Goal: Information Seeking & Learning: Learn about a topic

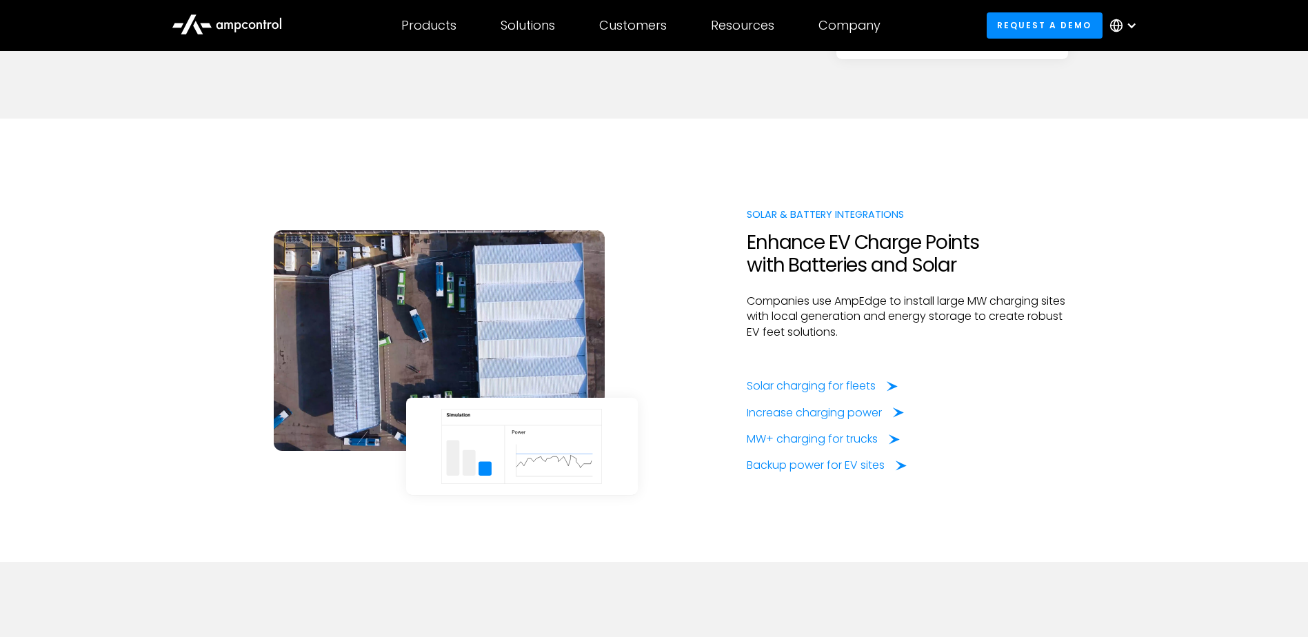
scroll to position [2069, 0]
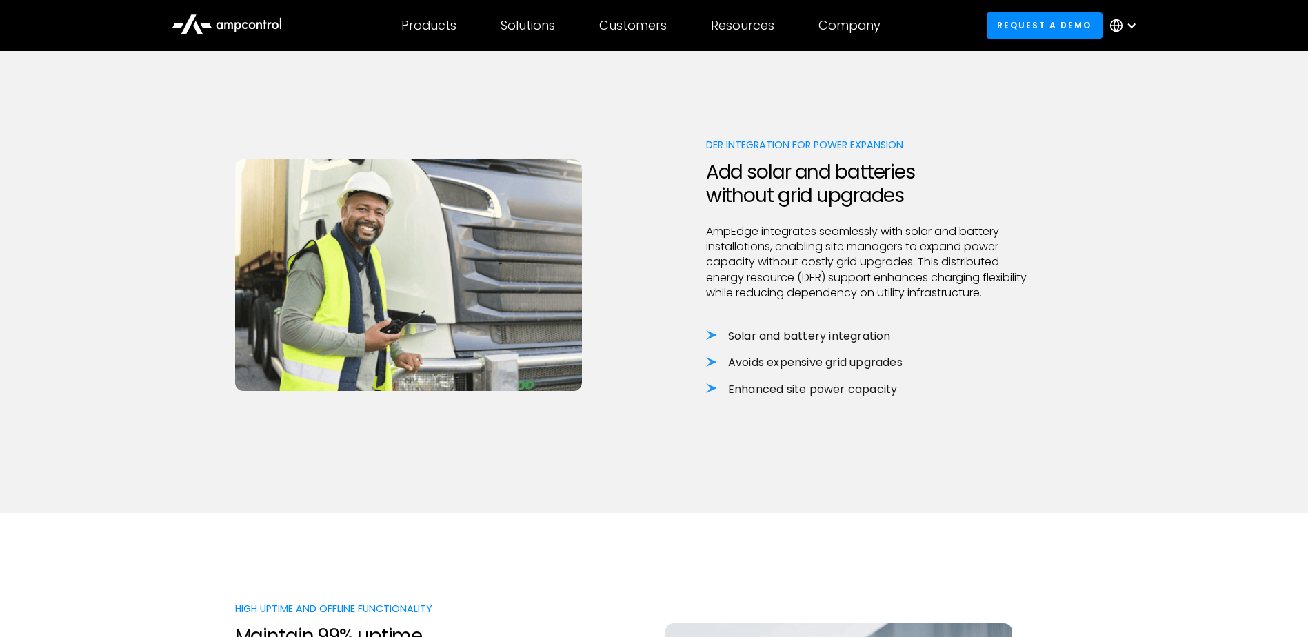
scroll to position [897, 0]
click at [751, 334] on li "Solar and battery integration" at bounding box center [869, 337] width 327 height 15
click at [712, 338] on li "Solar and battery integration" at bounding box center [869, 337] width 327 height 15
click at [777, 338] on li "Solar and battery integration" at bounding box center [869, 337] width 327 height 15
click at [778, 338] on li "Solar and battery integration" at bounding box center [869, 337] width 327 height 15
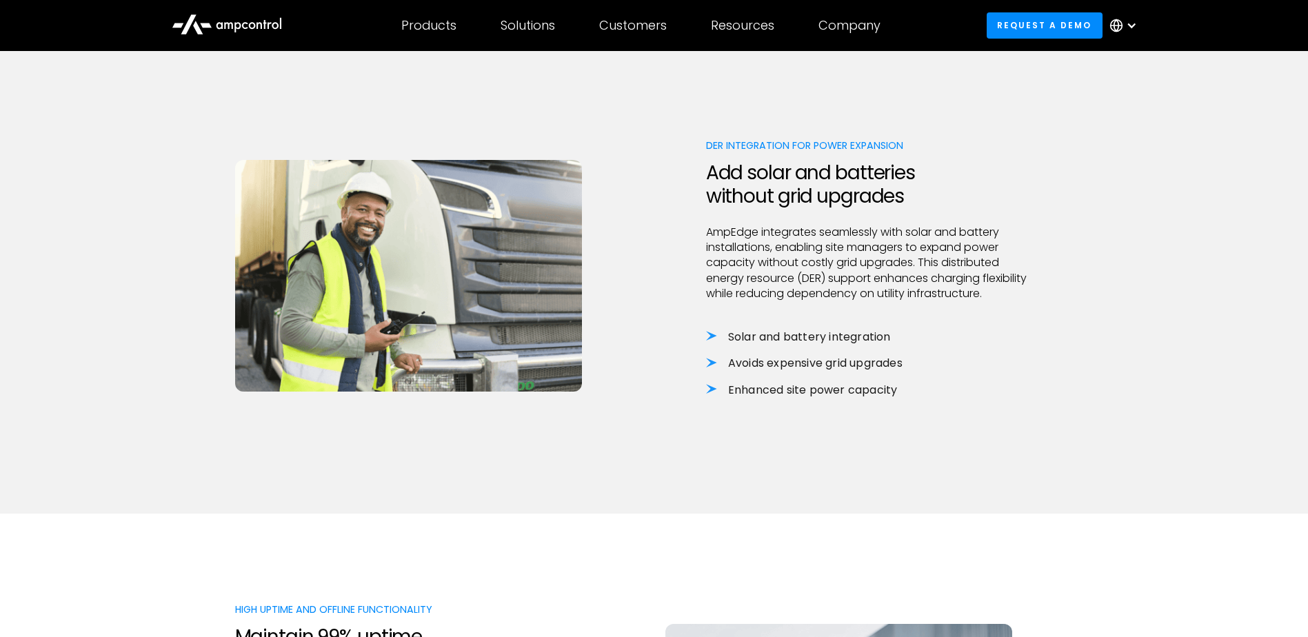
click at [766, 368] on li "Avoids expensive grid upgrades" at bounding box center [869, 363] width 327 height 15
click at [771, 367] on li "Avoids expensive grid upgrades" at bounding box center [869, 363] width 327 height 15
drag, startPoint x: 771, startPoint y: 367, endPoint x: 749, endPoint y: 392, distance: 33.2
click at [749, 392] on li "Enhanced site power capacity" at bounding box center [869, 390] width 327 height 15
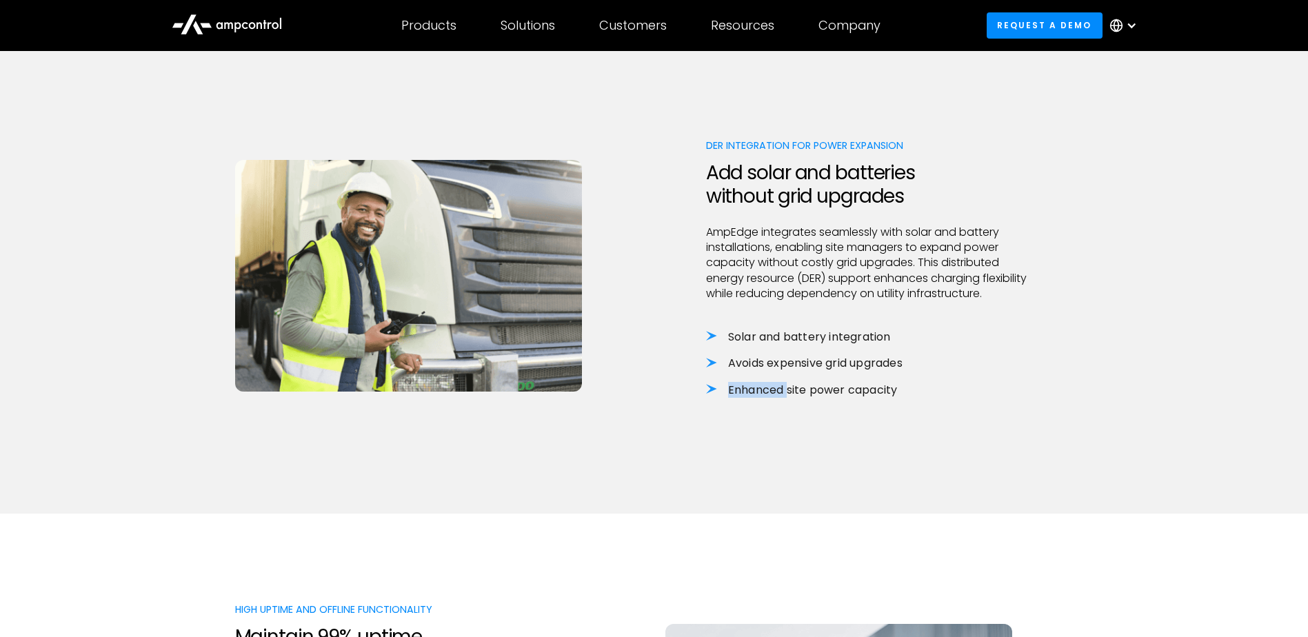
click at [749, 392] on li "Enhanced site power capacity" at bounding box center [869, 390] width 327 height 15
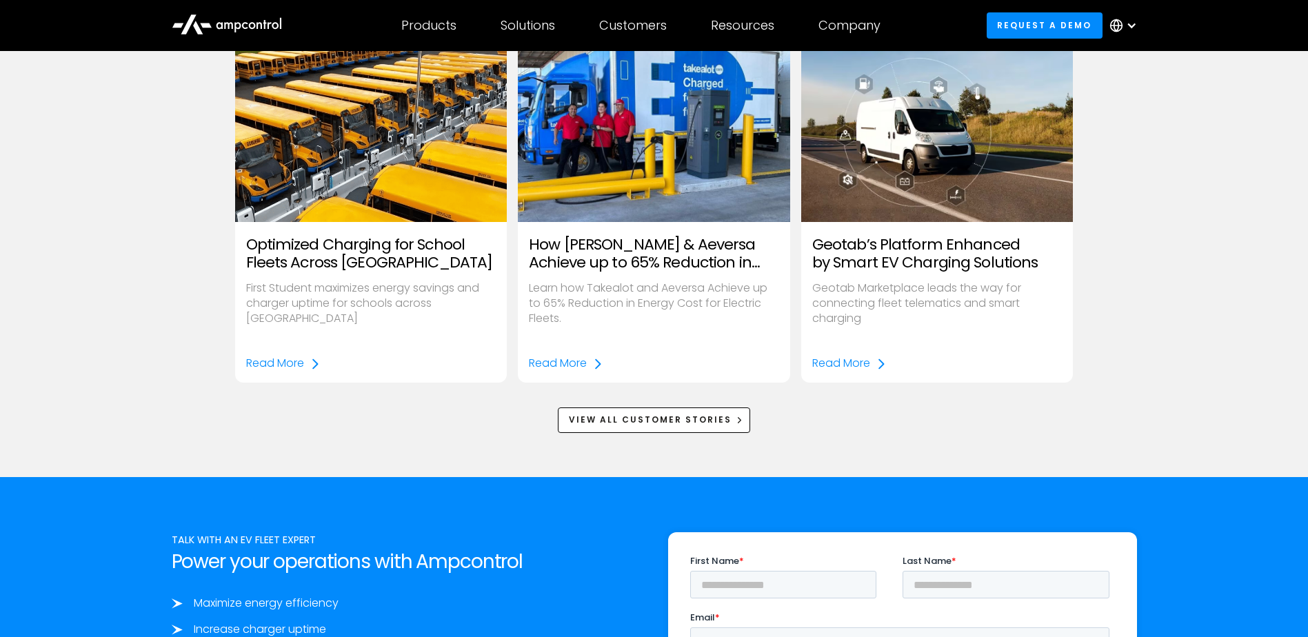
scroll to position [2276, 0]
